Goal: Task Accomplishment & Management: Complete application form

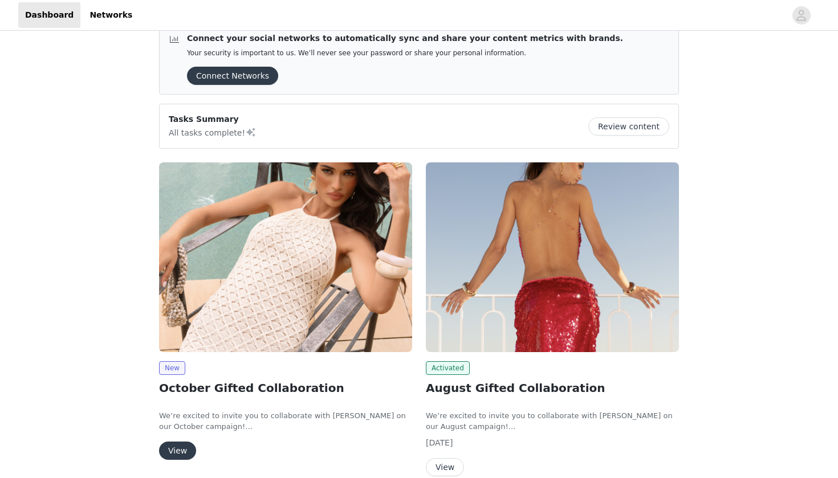
scroll to position [58, 0]
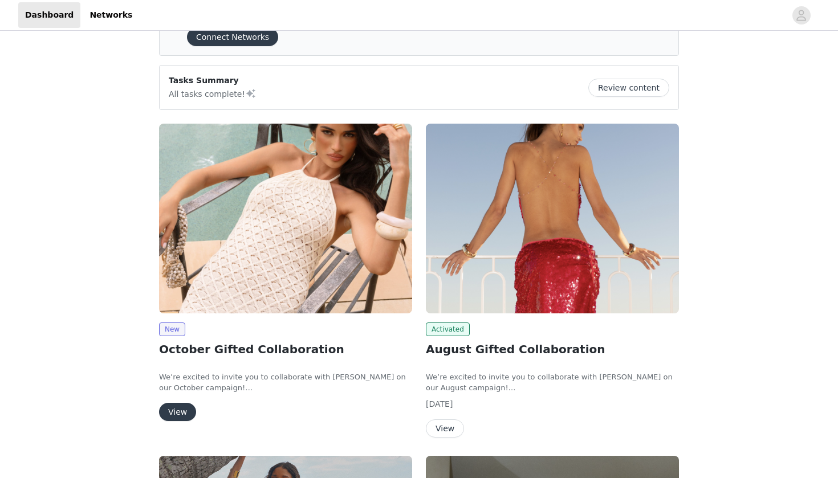
click at [173, 420] on button "View" at bounding box center [177, 412] width 37 height 18
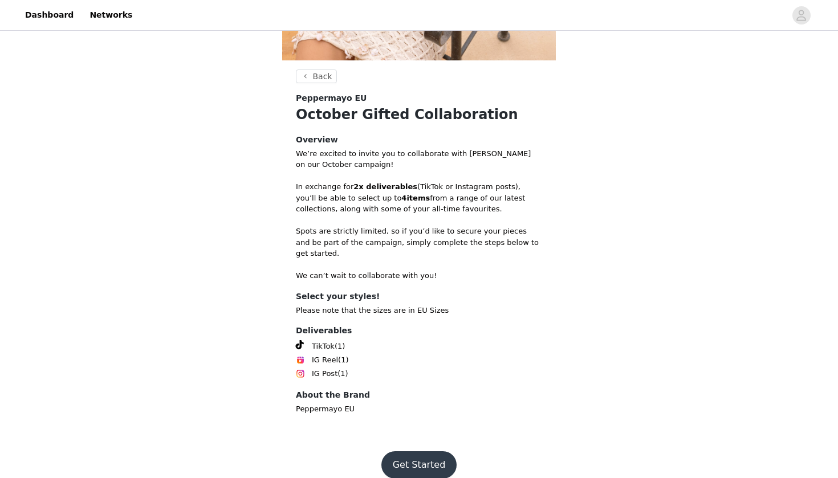
scroll to position [270, 0]
click at [412, 455] on button "Get Started" at bounding box center [420, 465] width 76 height 27
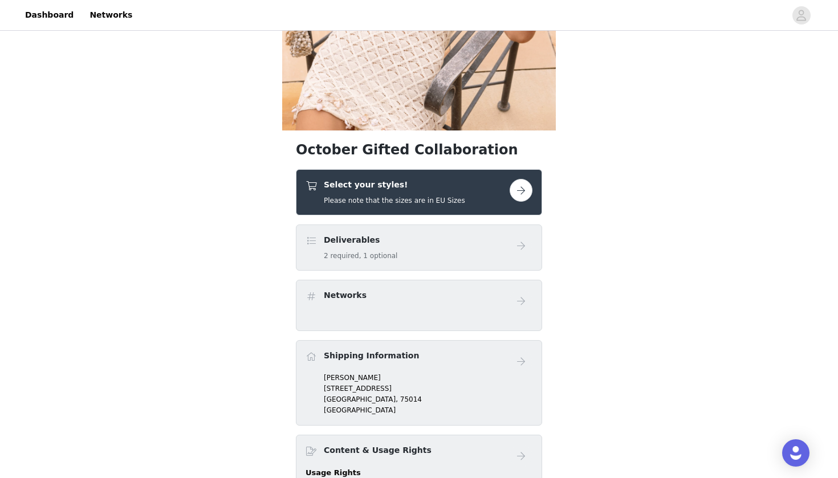
scroll to position [153, 0]
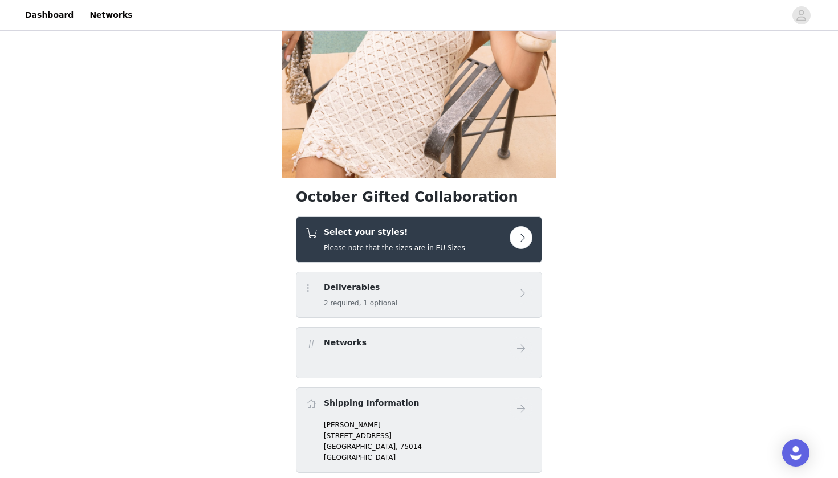
click at [517, 240] on button "button" at bounding box center [521, 237] width 23 height 23
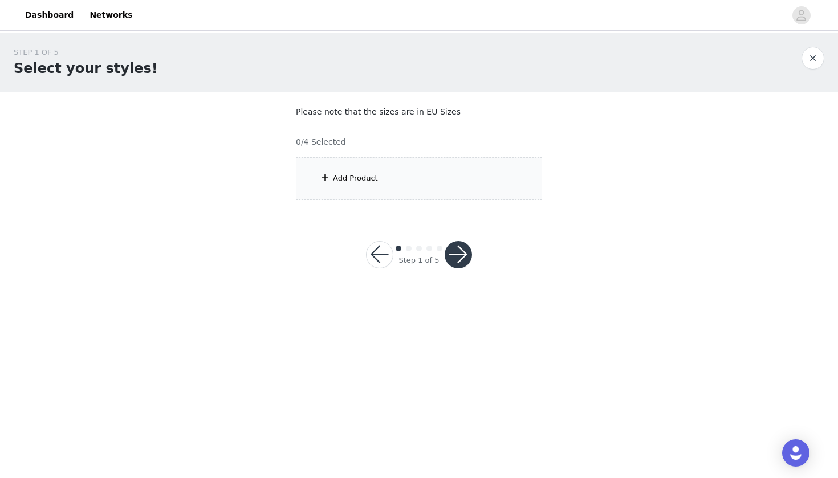
click at [456, 203] on section "Please note that the sizes are in EU Sizes 0/4 Selected Add Product" at bounding box center [419, 152] width 274 height 121
click at [456, 198] on div "Add Product" at bounding box center [419, 178] width 246 height 43
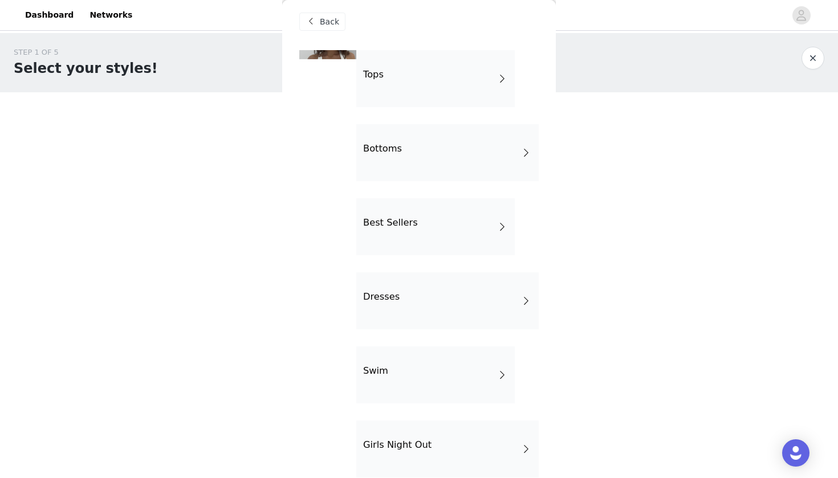
scroll to position [11, 0]
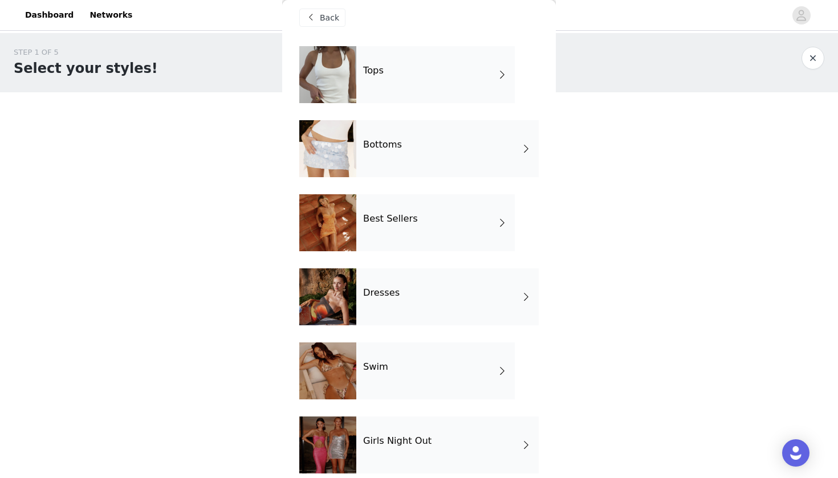
click at [451, 216] on div "Best Sellers" at bounding box center [435, 222] width 159 height 57
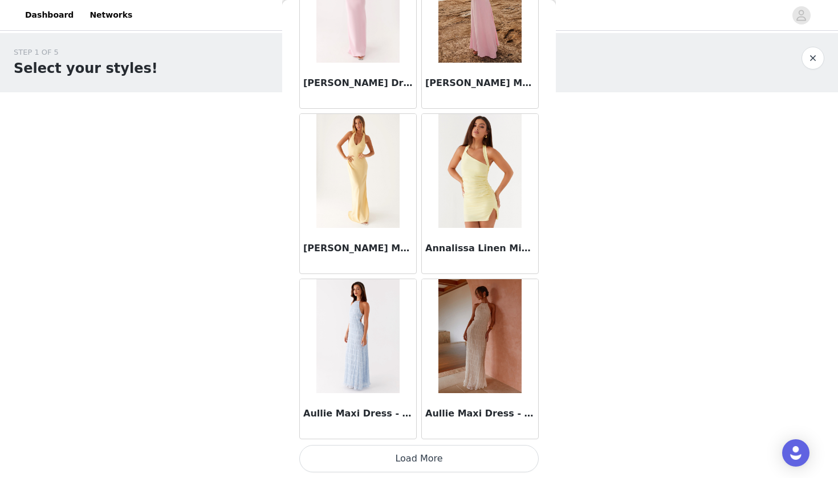
scroll to position [0, 0]
click at [422, 461] on button "Load More" at bounding box center [419, 458] width 240 height 27
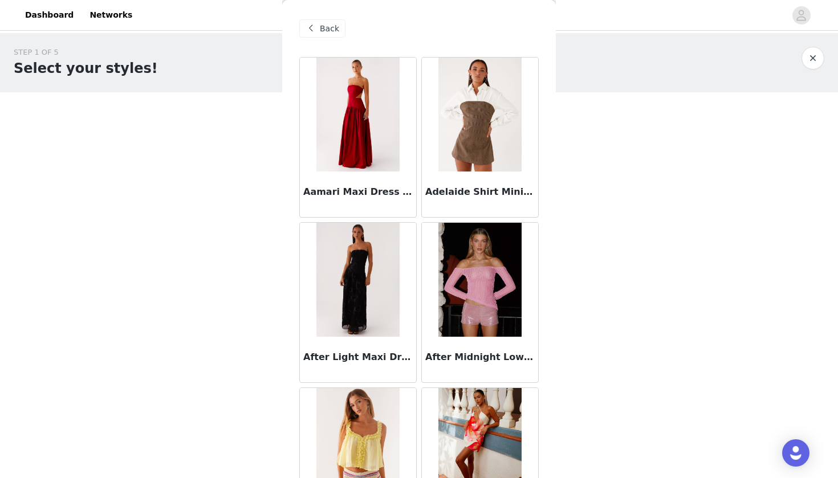
click at [322, 31] on span "Back" at bounding box center [329, 29] width 19 height 12
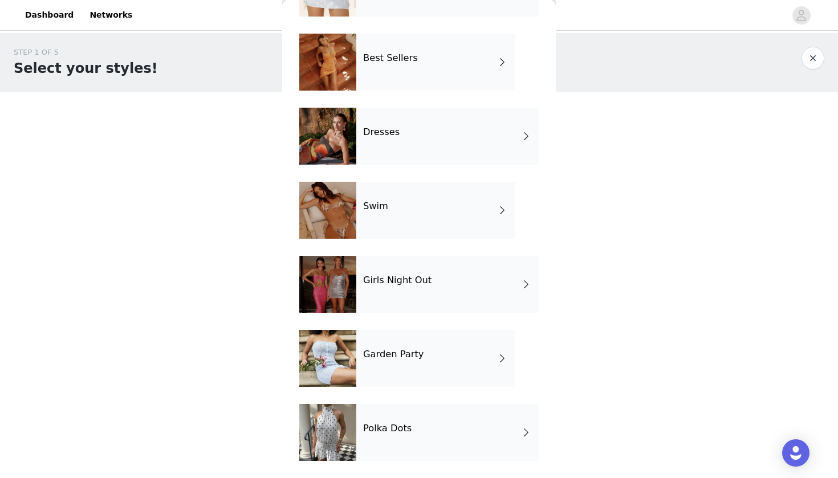
click at [406, 228] on div "Swim" at bounding box center [435, 210] width 159 height 57
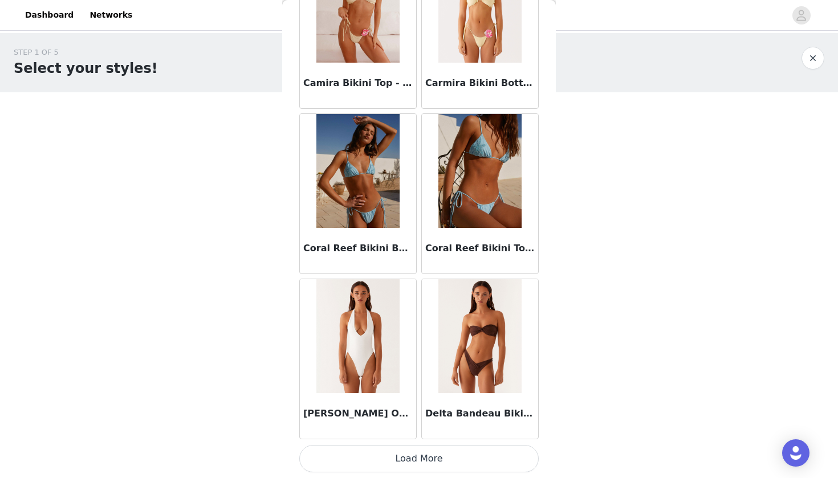
click at [398, 459] on button "Load More" at bounding box center [419, 458] width 240 height 27
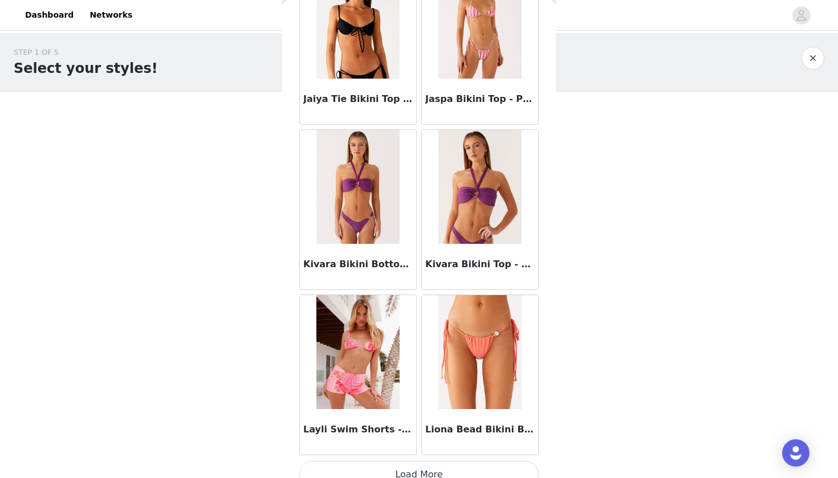
scroll to position [2882, 0]
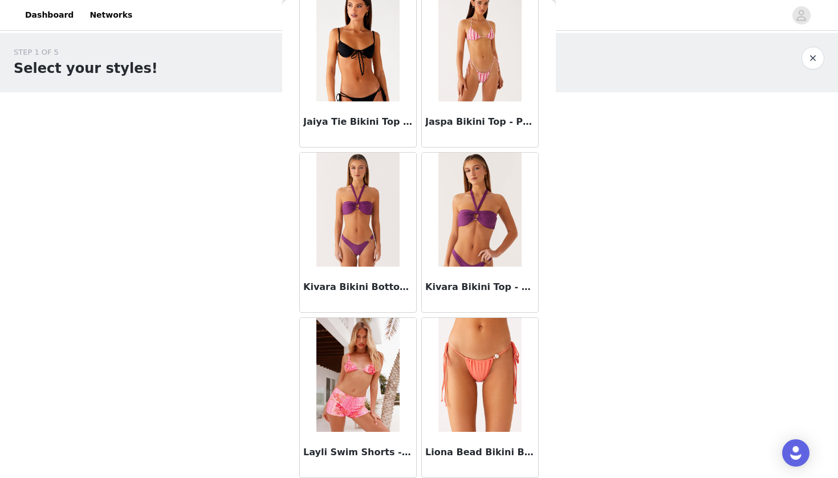
click at [344, 73] on img at bounding box center [358, 44] width 83 height 114
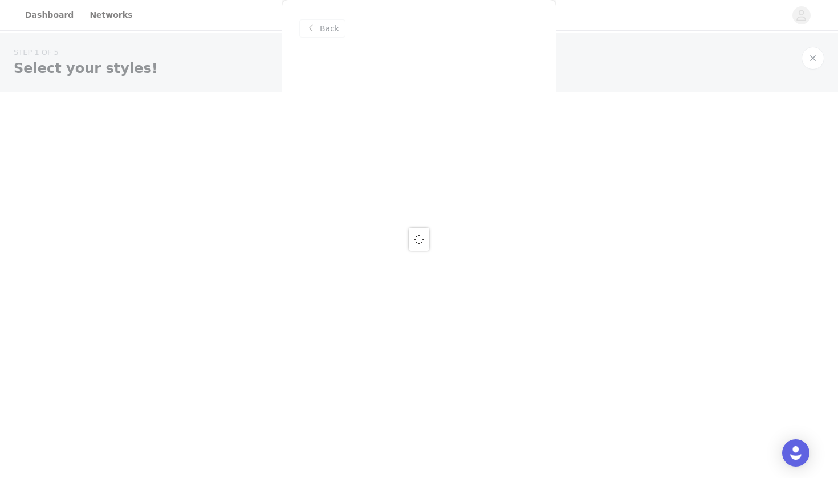
scroll to position [0, 0]
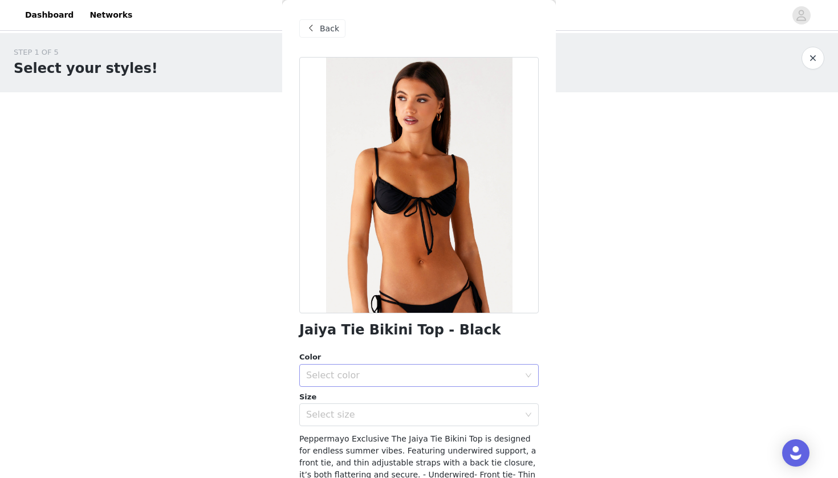
click at [404, 373] on div "Select color" at bounding box center [412, 375] width 213 height 11
click at [404, 405] on li "Black" at bounding box center [419, 400] width 240 height 18
click at [401, 415] on div "Select size" at bounding box center [412, 414] width 213 height 11
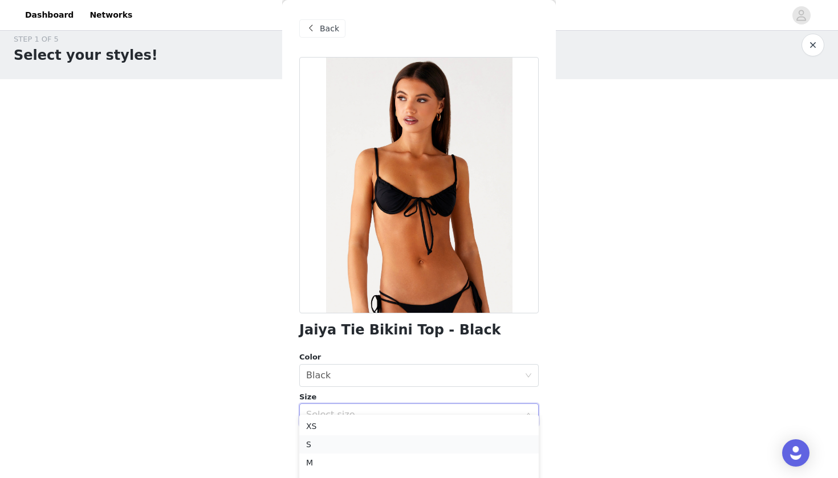
scroll to position [15, 0]
click at [386, 449] on li "S" at bounding box center [419, 442] width 240 height 18
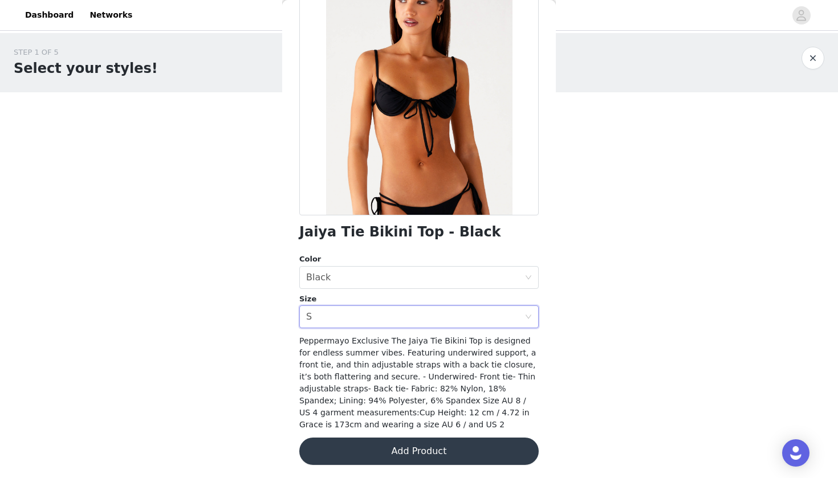
scroll to position [0, 0]
click at [390, 447] on button "Add Product" at bounding box center [419, 451] width 240 height 27
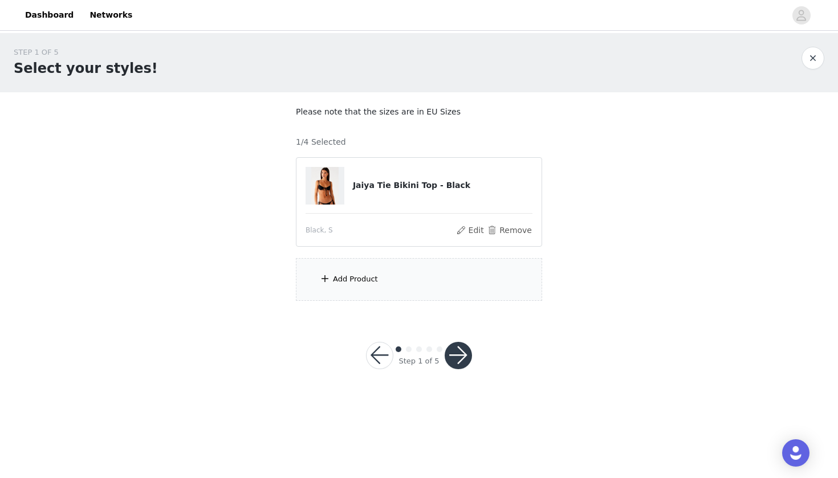
click at [388, 293] on div "Add Product" at bounding box center [419, 279] width 246 height 43
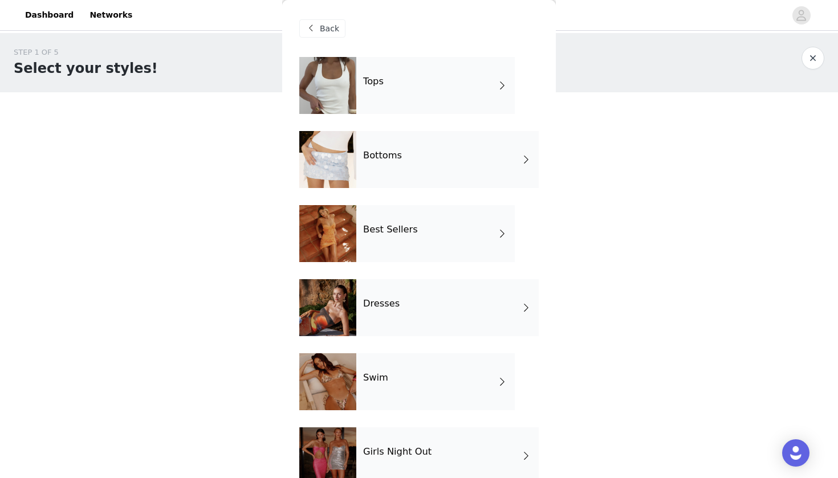
click at [398, 404] on div "Swim" at bounding box center [435, 382] width 159 height 57
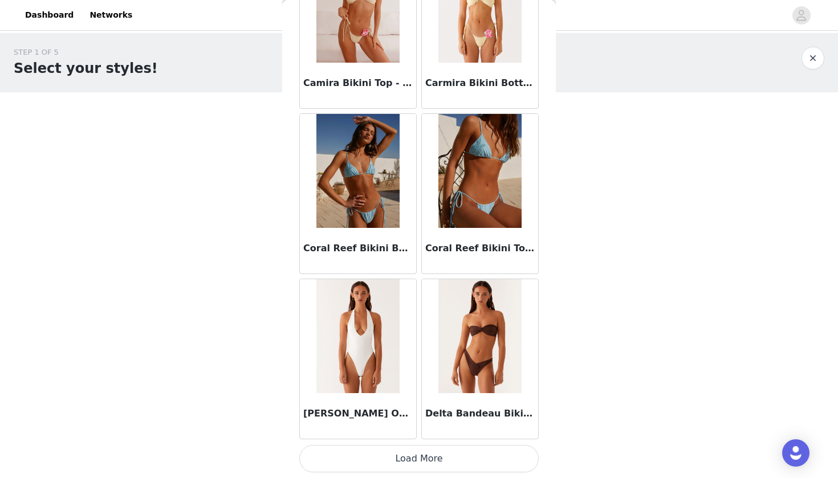
click at [415, 466] on button "Load More" at bounding box center [419, 458] width 240 height 27
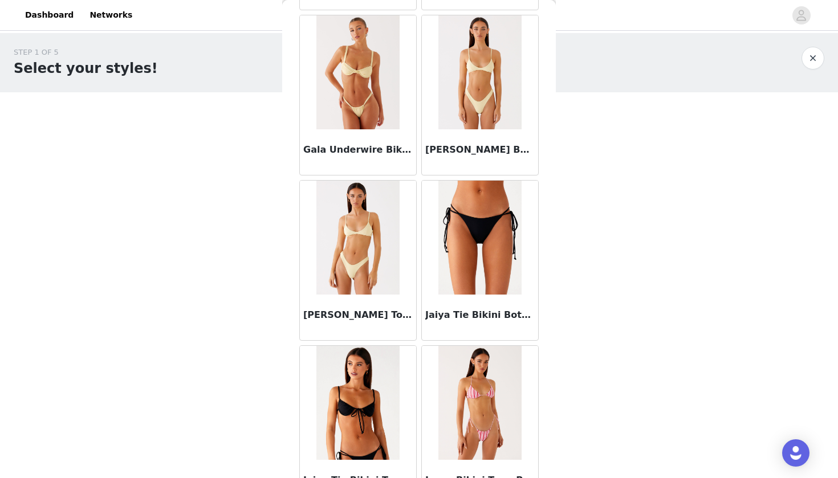
scroll to position [2544, 0]
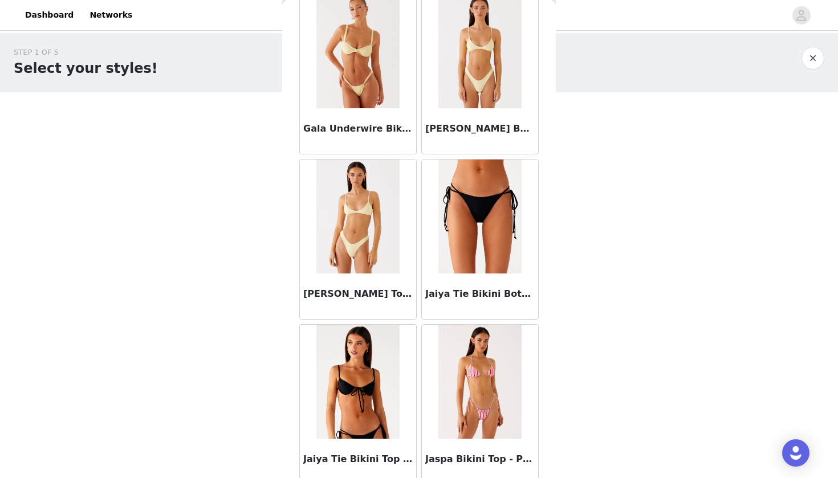
click at [468, 260] on img at bounding box center [480, 217] width 83 height 114
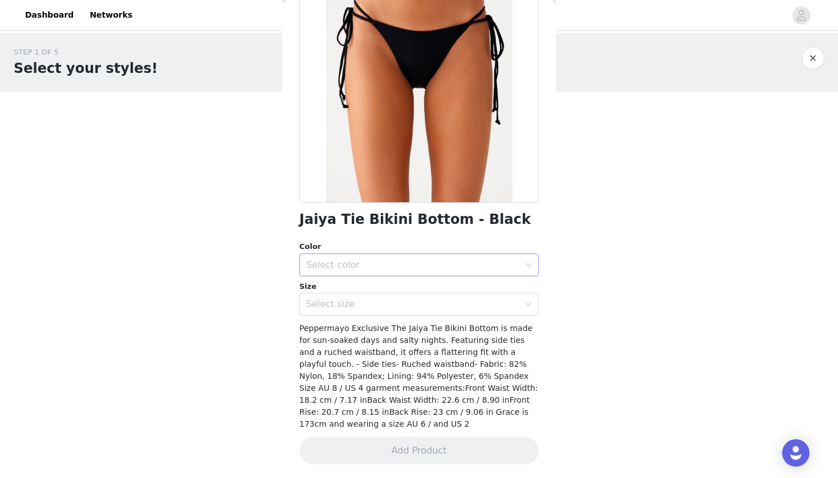
scroll to position [110, 0]
click at [436, 272] on div "Select color" at bounding box center [415, 266] width 218 height 22
click at [416, 291] on li "Black" at bounding box center [419, 290] width 240 height 18
click at [416, 297] on div "Select size" at bounding box center [415, 305] width 218 height 22
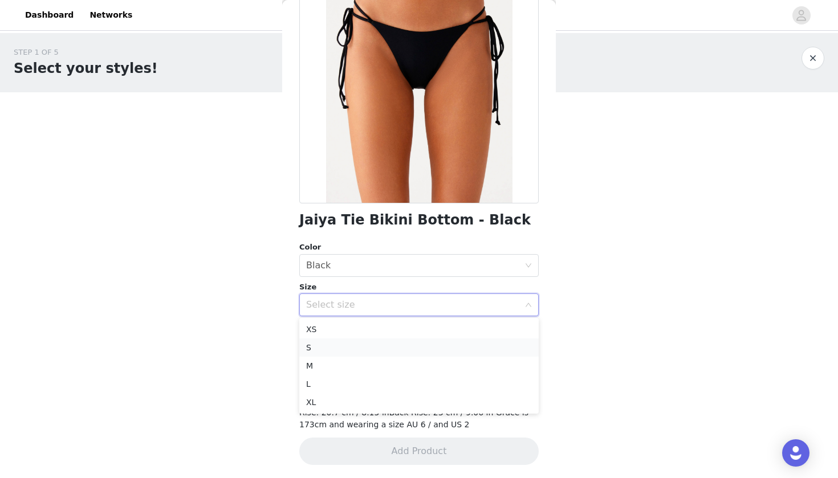
click at [410, 342] on li "S" at bounding box center [419, 348] width 240 height 18
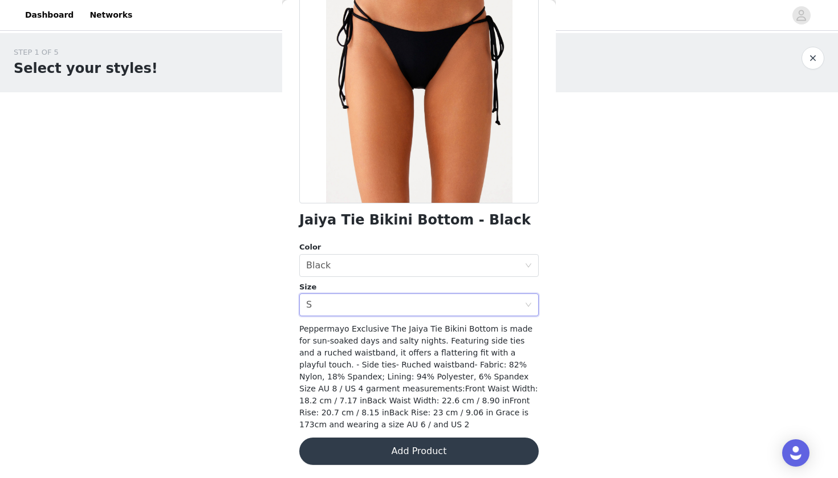
click at [409, 454] on button "Add Product" at bounding box center [419, 451] width 240 height 27
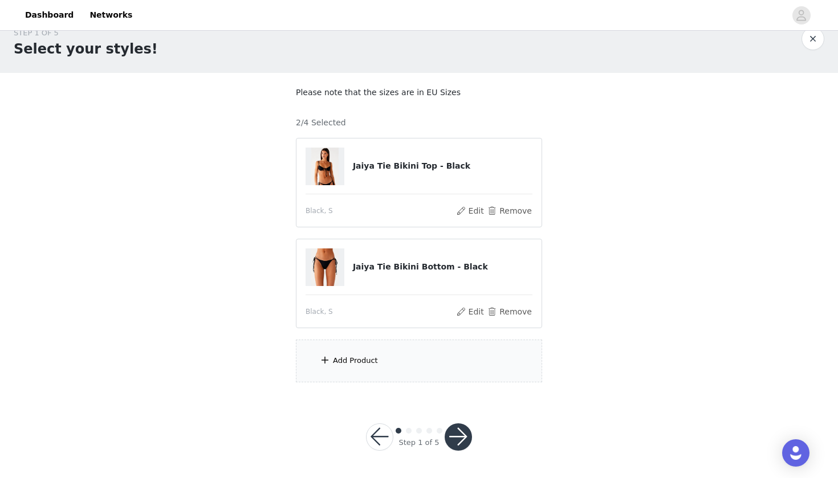
scroll to position [19, 0]
click at [392, 353] on div "Add Product" at bounding box center [419, 361] width 246 height 43
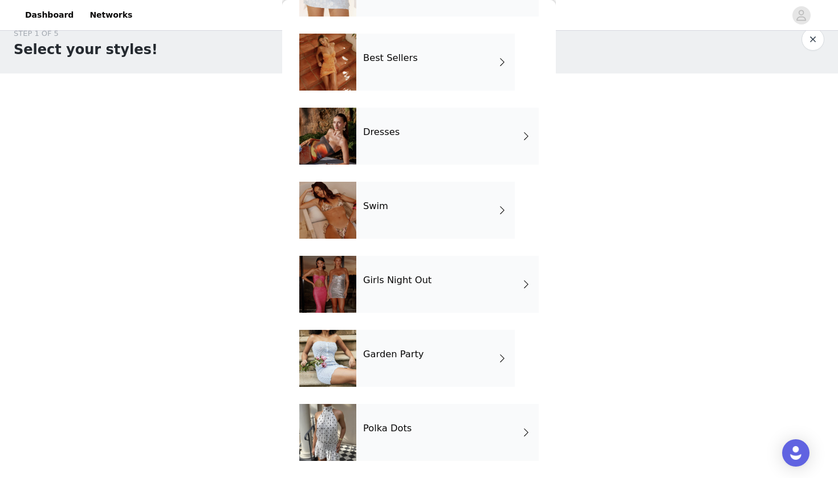
click at [402, 427] on h4 "Polka Dots" at bounding box center [387, 429] width 48 height 10
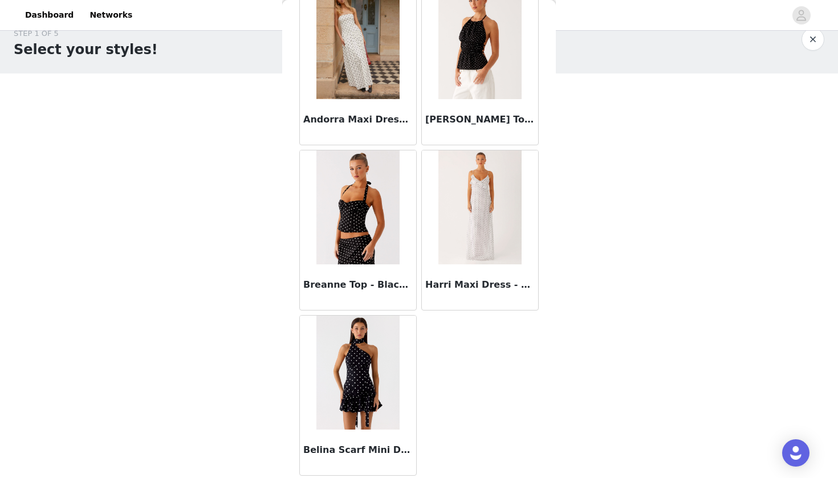
scroll to position [899, 0]
click at [360, 241] on img at bounding box center [358, 208] width 83 height 114
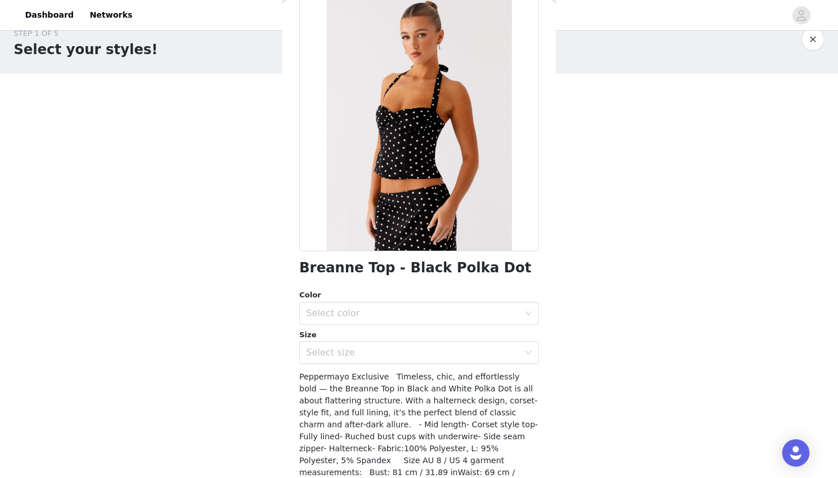
scroll to position [100, 0]
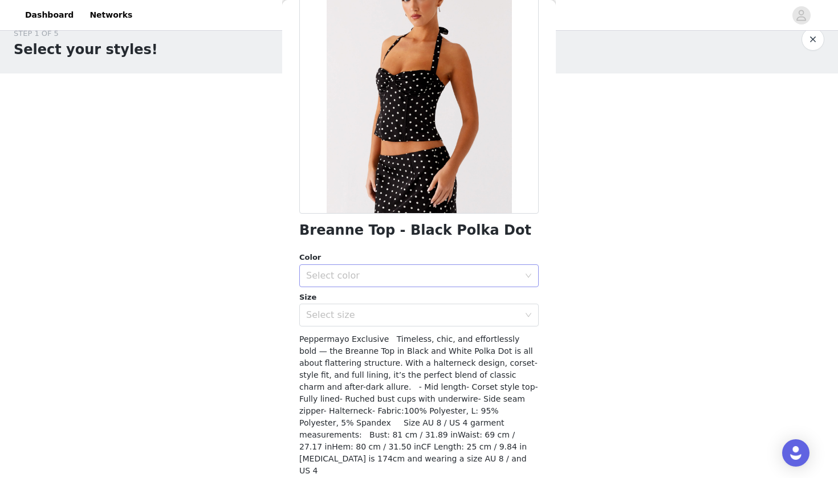
click at [390, 278] on div "Select color" at bounding box center [412, 275] width 213 height 11
click at [383, 303] on li "Black Polka Dot" at bounding box center [419, 300] width 240 height 18
click at [383, 310] on div "Select size" at bounding box center [412, 315] width 213 height 11
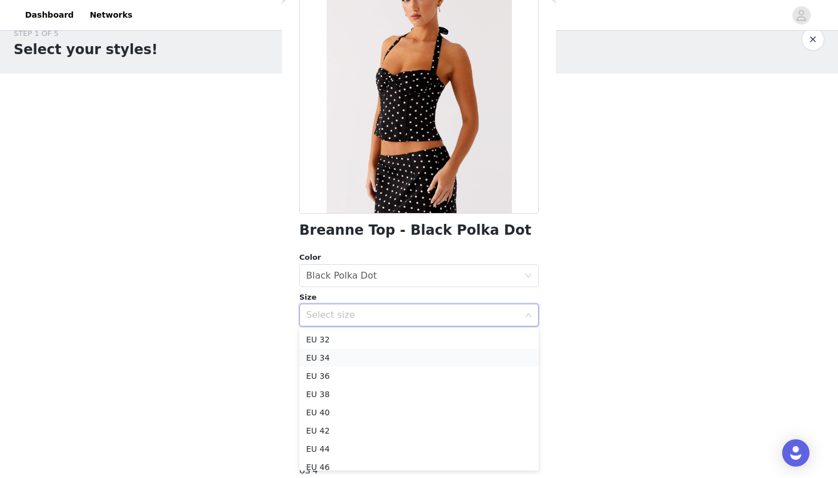
click at [380, 354] on li "EU 34" at bounding box center [419, 358] width 240 height 18
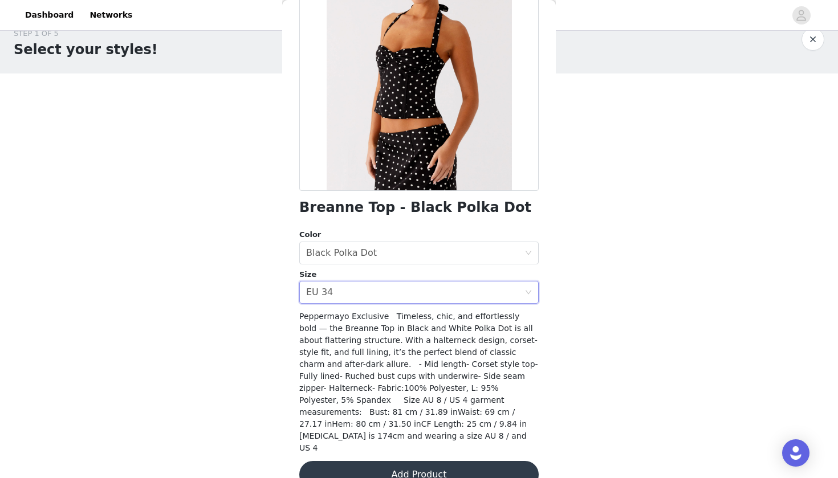
scroll to position [122, 0]
click at [366, 462] on button "Add Product" at bounding box center [419, 475] width 240 height 27
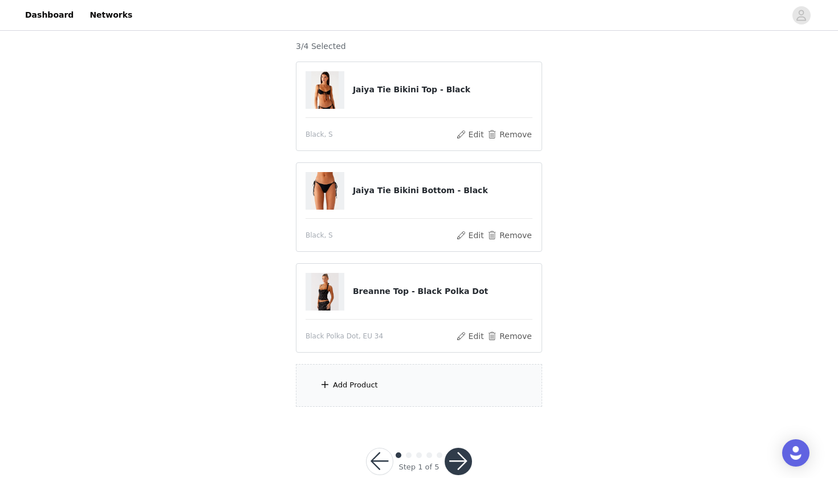
scroll to position [100, 0]
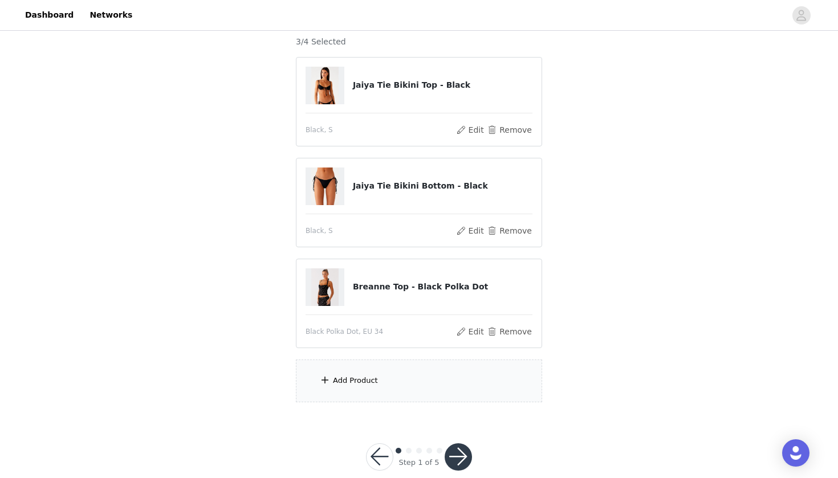
click at [364, 362] on div "Add Product" at bounding box center [419, 381] width 246 height 43
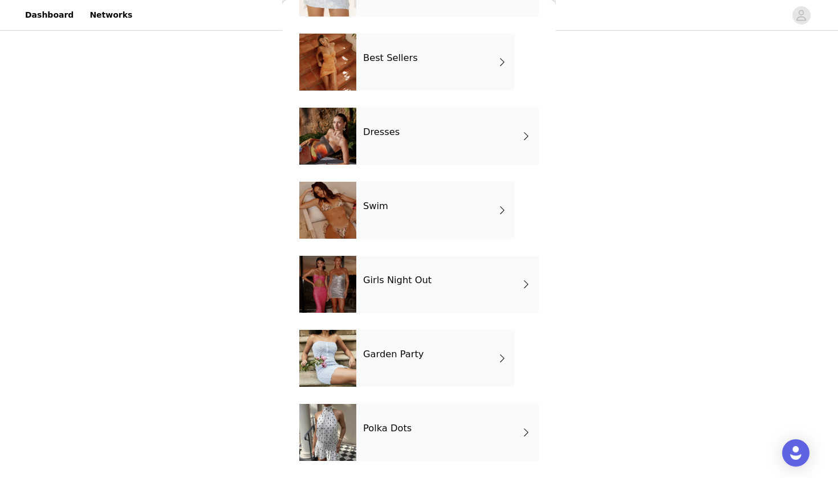
scroll to position [172, 0]
click at [364, 149] on div "Dresses" at bounding box center [447, 136] width 182 height 57
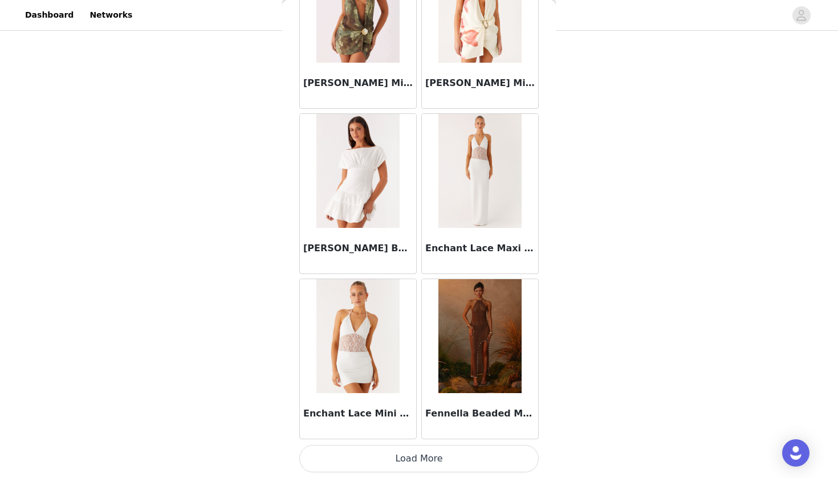
scroll to position [1267, 0]
click at [474, 352] on img at bounding box center [480, 336] width 83 height 114
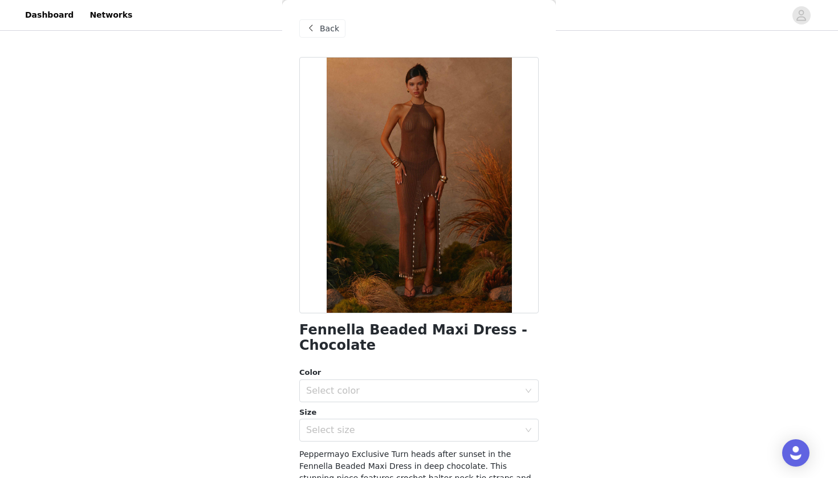
scroll to position [0, 0]
click at [313, 29] on span at bounding box center [311, 29] width 14 height 14
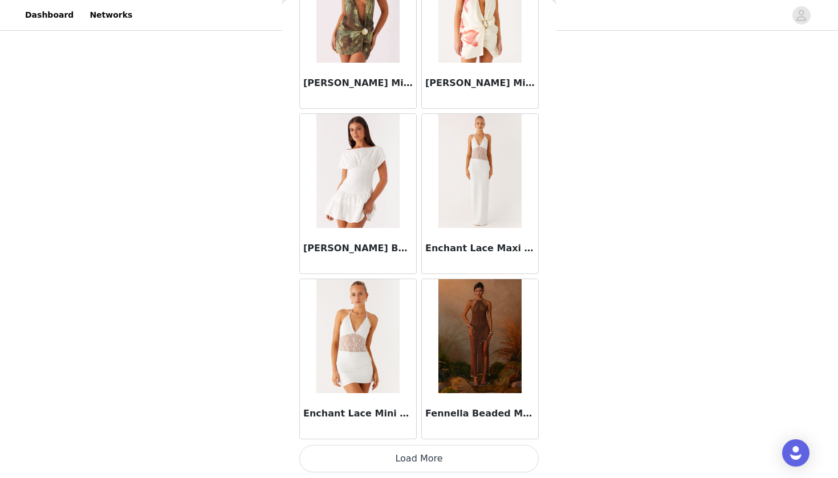
scroll to position [120, 0]
click at [434, 455] on button "Load More" at bounding box center [419, 458] width 240 height 27
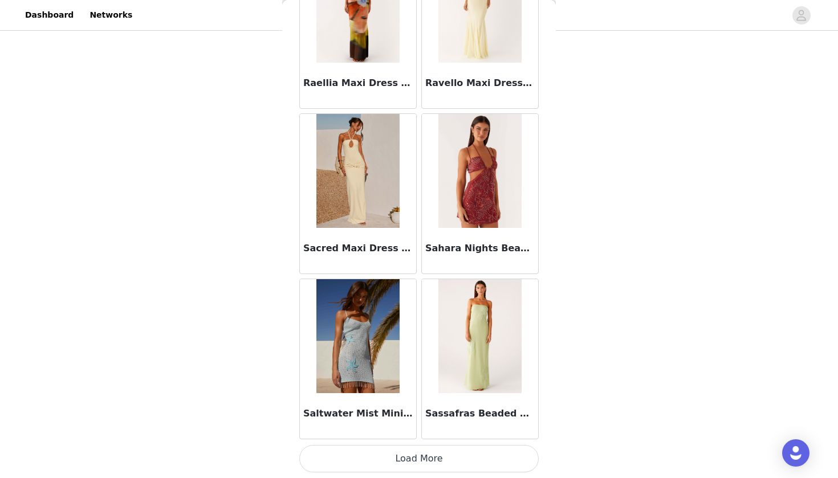
scroll to position [2917, 0]
click at [433, 469] on button "Load More" at bounding box center [419, 458] width 240 height 27
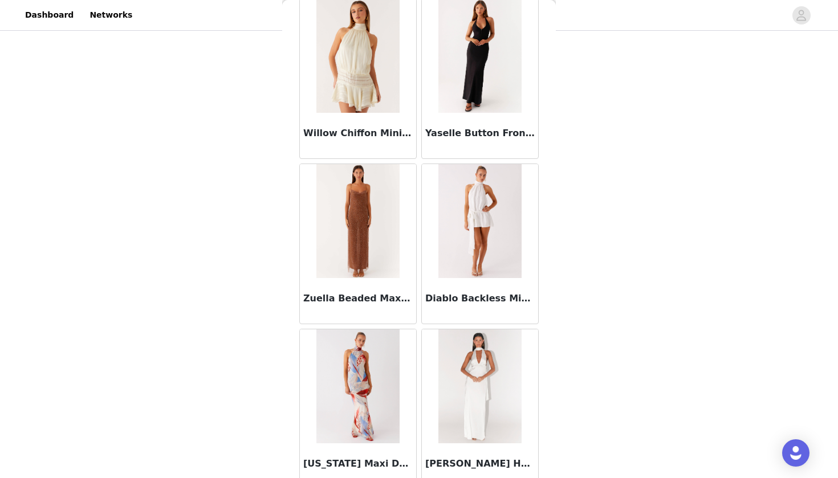
scroll to position [4193, 0]
click at [474, 88] on img at bounding box center [480, 56] width 83 height 114
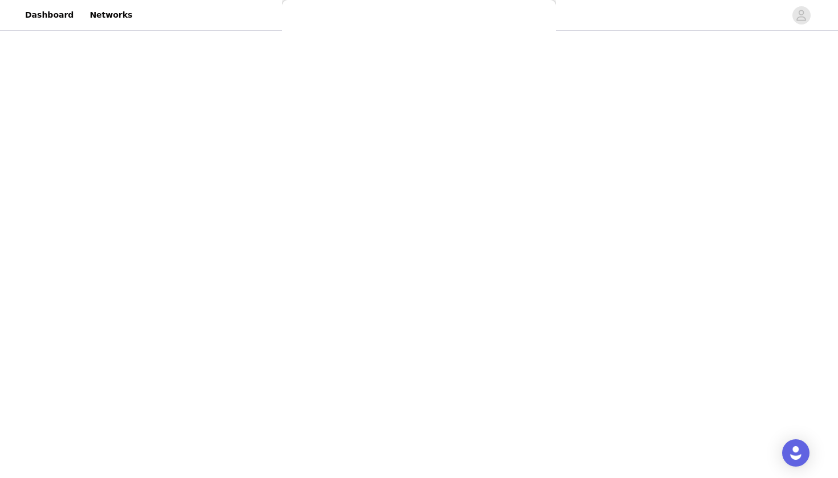
scroll to position [0, 0]
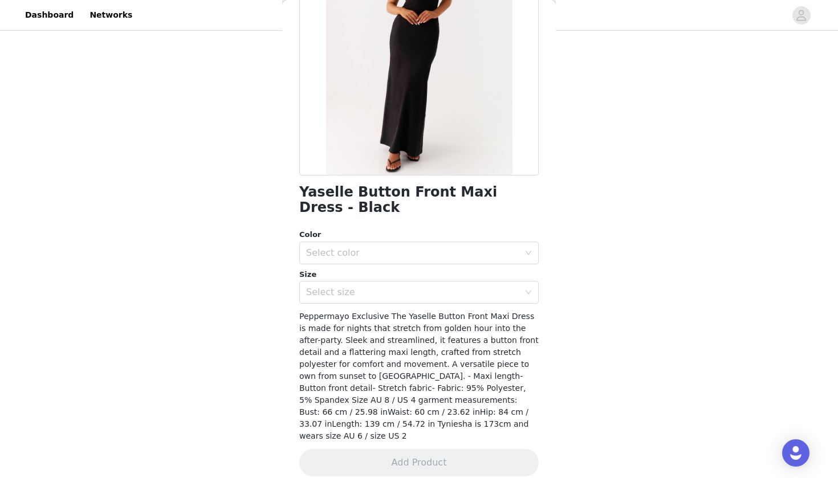
click at [431, 236] on div "Color" at bounding box center [419, 234] width 240 height 11
click at [431, 248] on div "Select color" at bounding box center [412, 253] width 213 height 11
click at [429, 283] on li "Black" at bounding box center [419, 278] width 240 height 18
click at [428, 294] on div "Select size" at bounding box center [412, 292] width 213 height 11
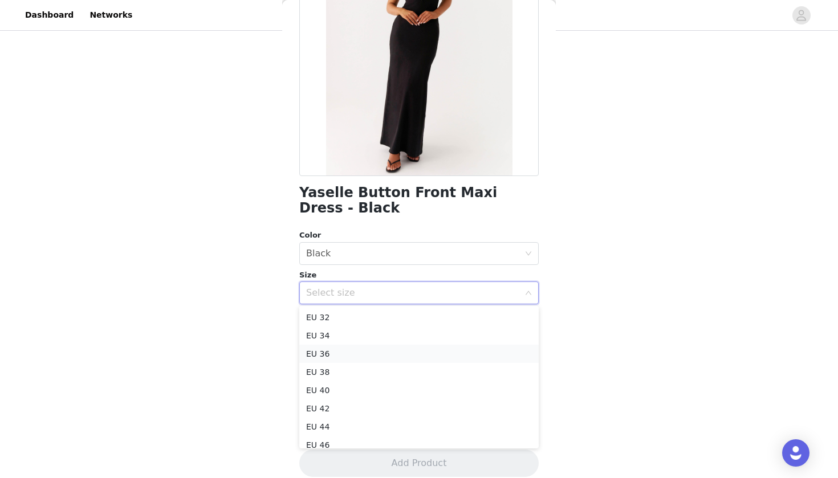
click at [389, 354] on li "EU 36" at bounding box center [419, 354] width 240 height 18
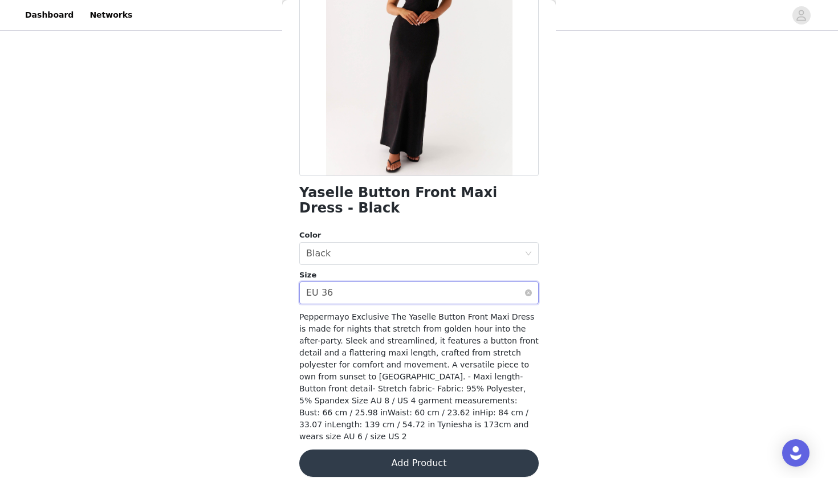
click at [391, 302] on div "Select size EU 36" at bounding box center [415, 293] width 218 height 22
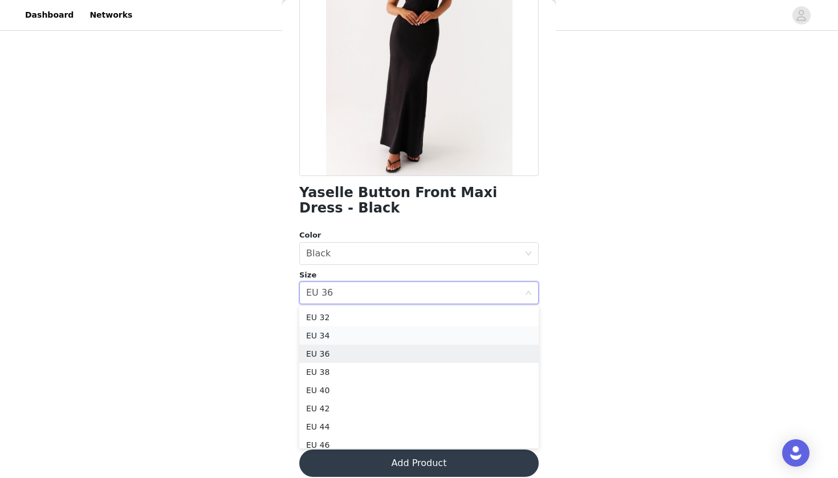
click at [388, 331] on li "EU 34" at bounding box center [419, 336] width 240 height 18
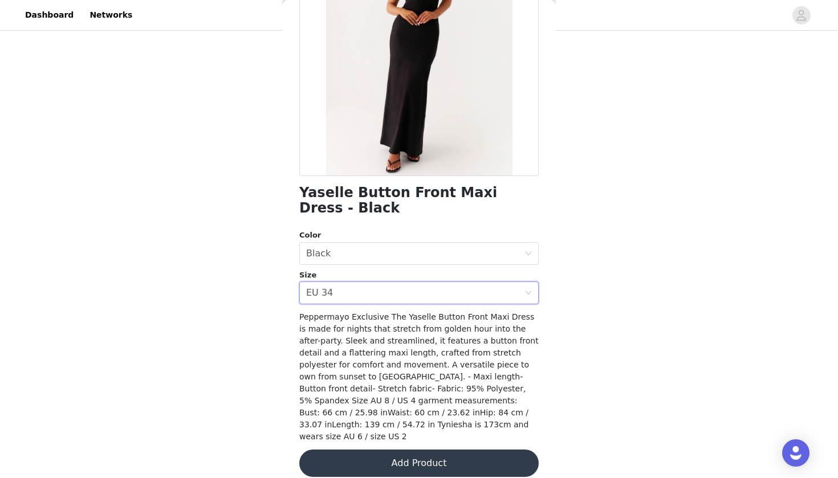
scroll to position [120, 0]
click at [405, 456] on button "Add Product" at bounding box center [419, 463] width 240 height 27
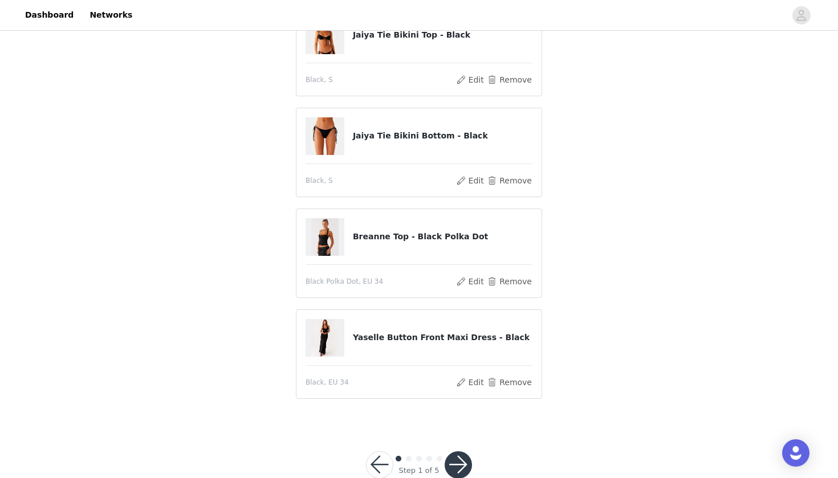
click at [451, 458] on button "button" at bounding box center [458, 465] width 27 height 27
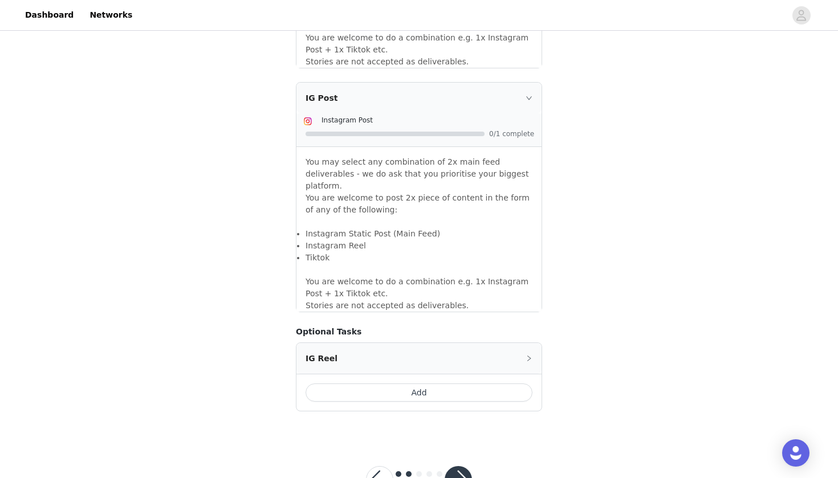
scroll to position [938, 0]
click at [460, 467] on button "button" at bounding box center [458, 480] width 27 height 27
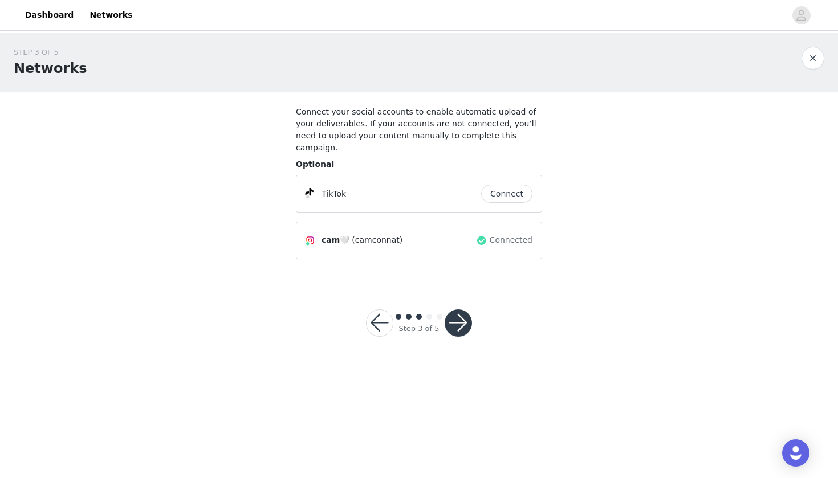
click at [465, 310] on button "button" at bounding box center [458, 323] width 27 height 27
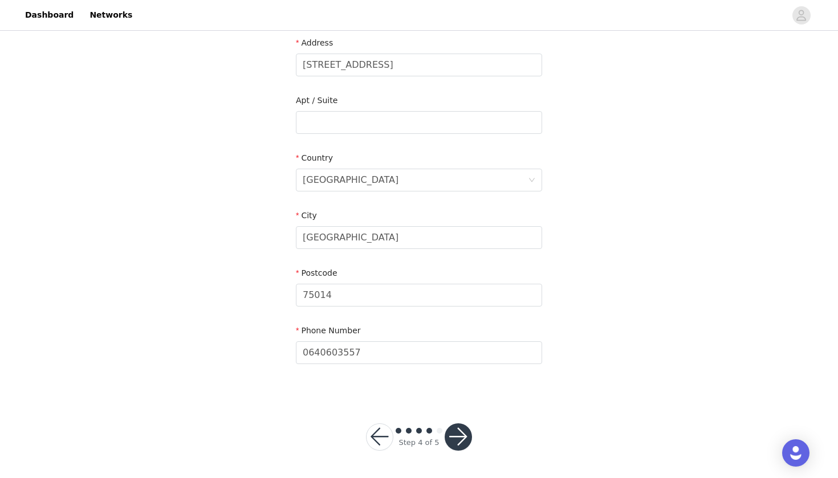
scroll to position [265, 0]
click at [464, 437] on button "button" at bounding box center [458, 437] width 27 height 27
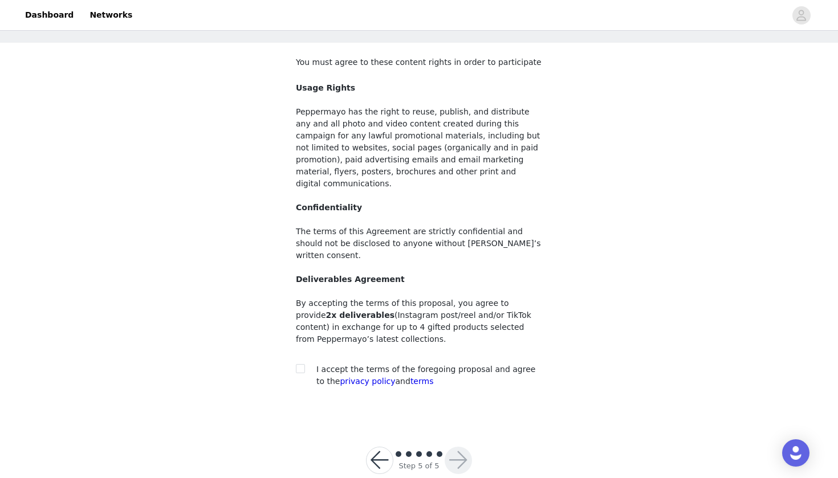
scroll to position [48, 0]
click at [298, 366] on input "checkbox" at bounding box center [300, 370] width 8 height 8
checkbox input "true"
click at [473, 445] on div "Step 5 of 5" at bounding box center [418, 462] width 133 height 55
click at [463, 448] on button "button" at bounding box center [458, 461] width 27 height 27
